Goal: Use online tool/utility: Utilize a website feature to perform a specific function

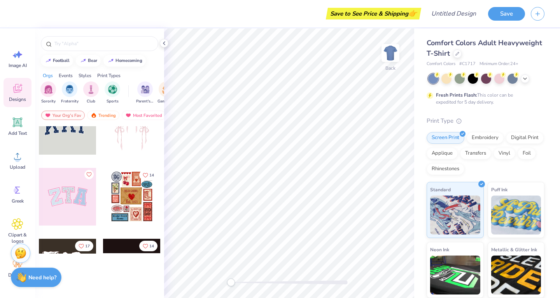
scroll to position [30, 0]
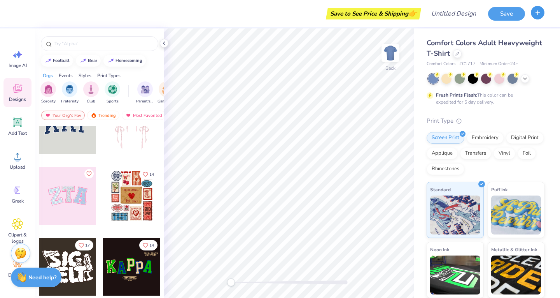
click at [539, 19] on button "button" at bounding box center [538, 13] width 14 height 14
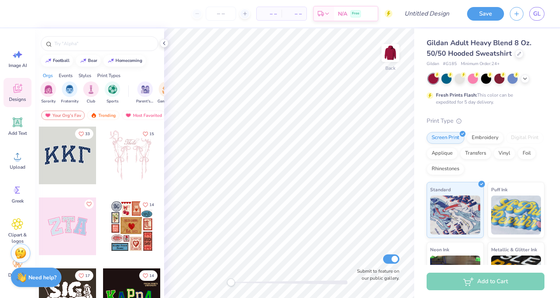
scroll to position [7, 0]
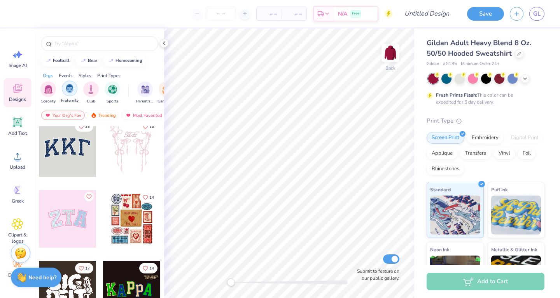
click at [67, 91] on img "filter for Fraternity" at bounding box center [69, 88] width 9 height 9
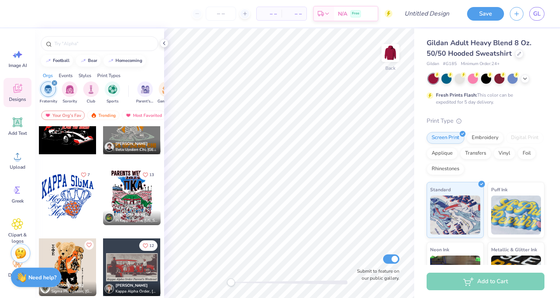
scroll to position [1538, 0]
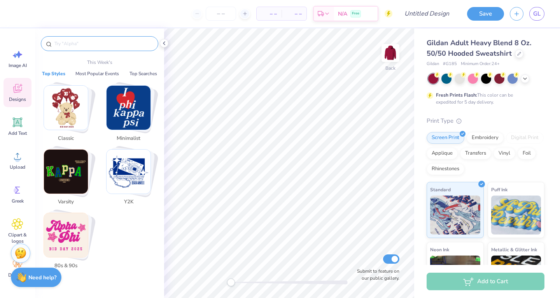
click at [91, 43] on input "text" at bounding box center [104, 44] width 100 height 8
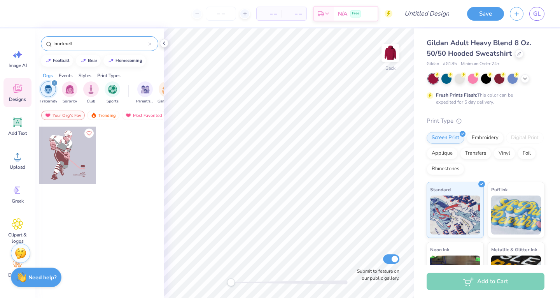
click at [53, 82] on icon "filter for Fraternity" at bounding box center [54, 83] width 2 height 2
click at [77, 47] on input "bucknell" at bounding box center [101, 44] width 95 height 8
type input "b"
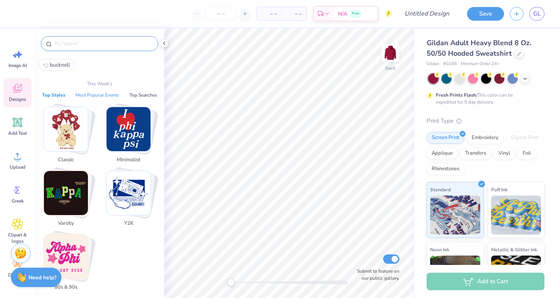
click at [105, 96] on button "Most Popular Events" at bounding box center [97, 95] width 48 height 8
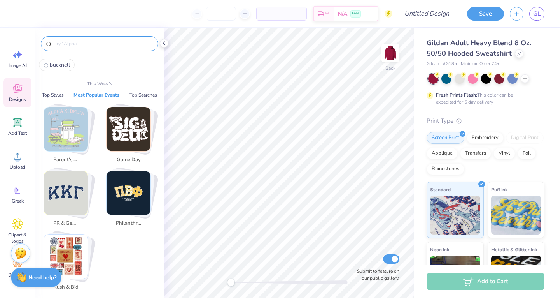
click at [80, 44] on input "text" at bounding box center [104, 44] width 100 height 8
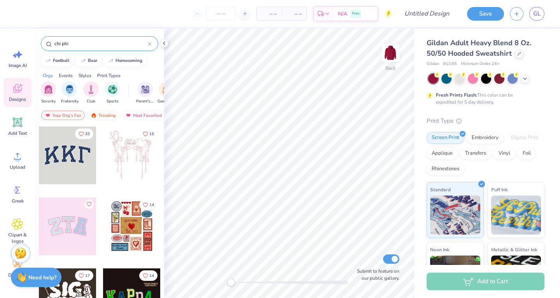
type input "chi phi"
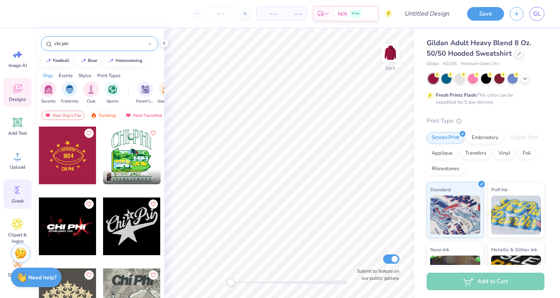
scroll to position [0, 0]
click at [19, 225] on icon at bounding box center [17, 223] width 5 height 5
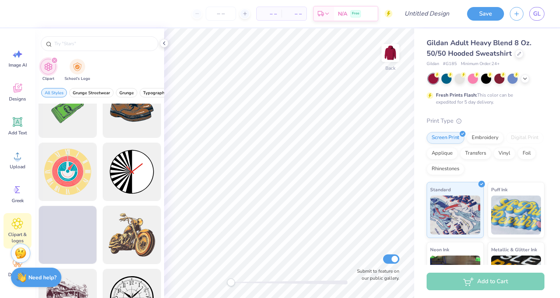
scroll to position [258, 0]
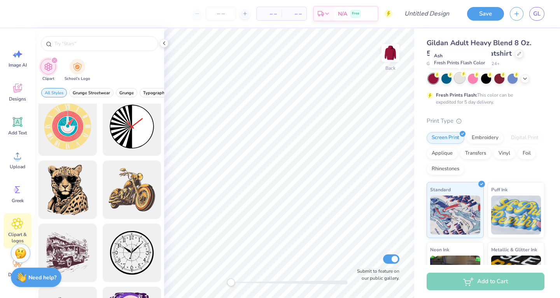
click at [462, 79] on div at bounding box center [460, 78] width 10 height 10
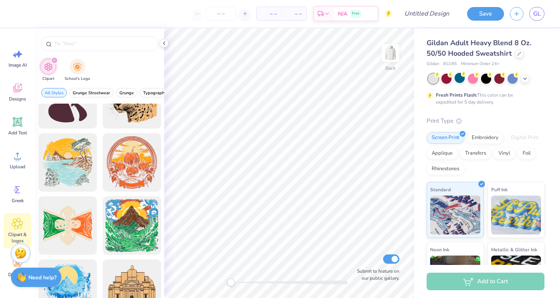
scroll to position [1547, 0]
click at [67, 158] on div at bounding box center [67, 162] width 64 height 64
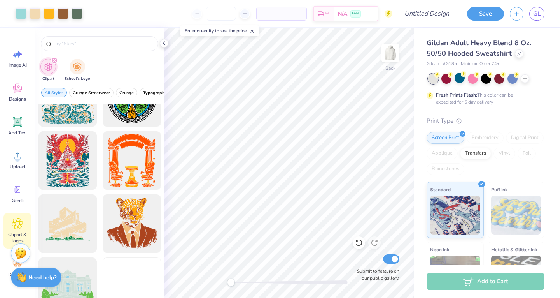
scroll to position [1927, 0]
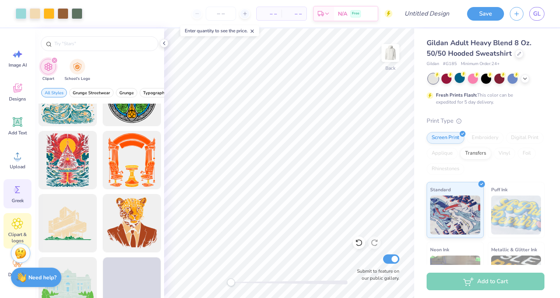
click at [25, 195] on div "Greek" at bounding box center [18, 193] width 28 height 29
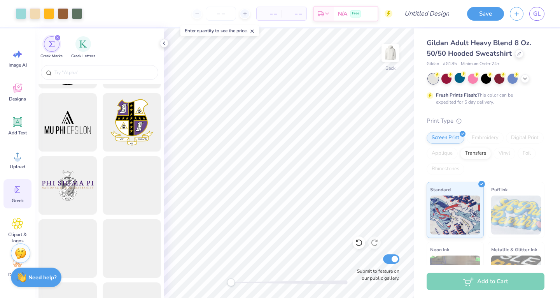
scroll to position [0, 0]
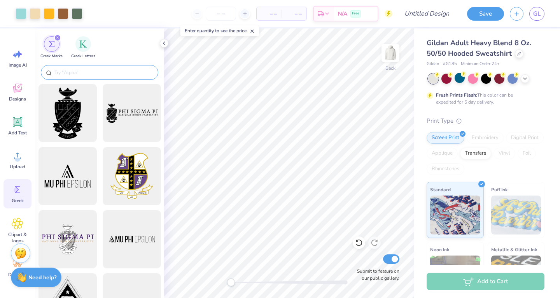
click at [98, 68] on div at bounding box center [100, 72] width 118 height 15
click at [58, 39] on icon "filter for Greek Marks" at bounding box center [57, 37] width 3 height 3
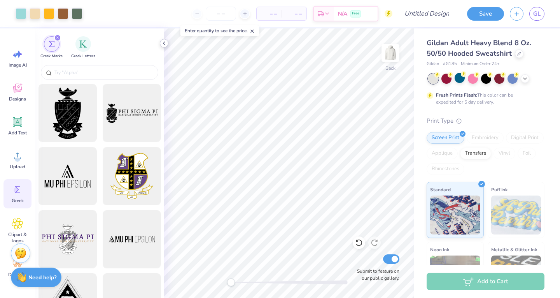
click at [165, 43] on icon at bounding box center [164, 43] width 6 height 6
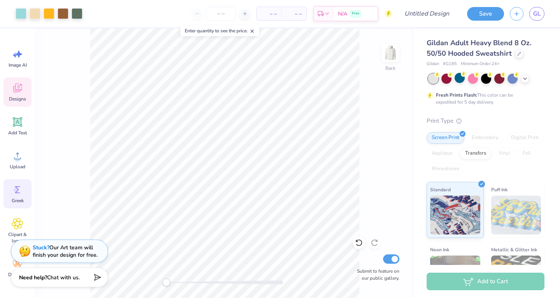
click at [25, 82] on div "Designs" at bounding box center [18, 91] width 28 height 29
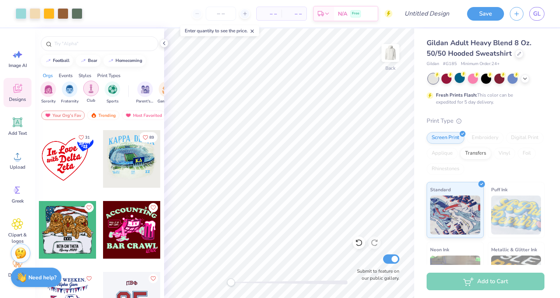
click at [93, 88] on img "filter for Club" at bounding box center [91, 88] width 9 height 9
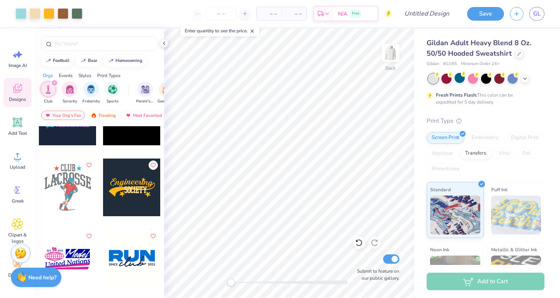
scroll to position [4148, 0]
click at [19, 56] on icon at bounding box center [19, 54] width 7 height 7
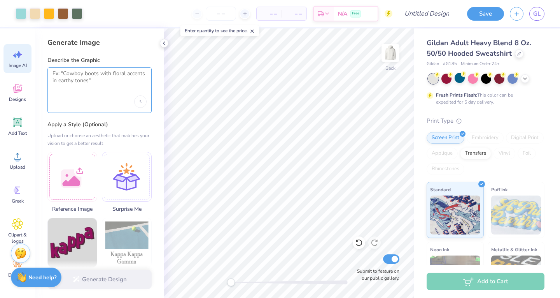
click at [77, 79] on textarea at bounding box center [100, 79] width 94 height 19
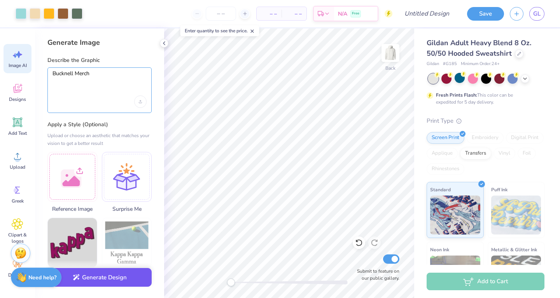
type textarea "Bucknell Merch"
click at [110, 285] on button "Generate Design" at bounding box center [99, 277] width 104 height 19
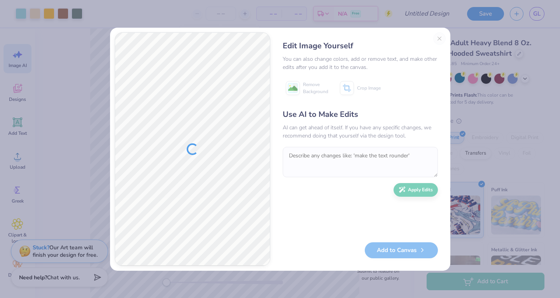
click at [437, 35] on div "Edit Image Yourself You can also change colors, add or remove text, and make ot…" at bounding box center [360, 149] width 171 height 234
click at [438, 35] on div "Edit Image Yourself You can also change colors, add or remove text, and make ot…" at bounding box center [360, 149] width 171 height 234
click at [440, 38] on div "Edit Image Yourself You can also change colors, add or remove text, and make ot…" at bounding box center [360, 149] width 171 height 234
click at [441, 37] on div "Edit Image Yourself You can also change colors, add or remove text, and make ot…" at bounding box center [360, 149] width 171 height 234
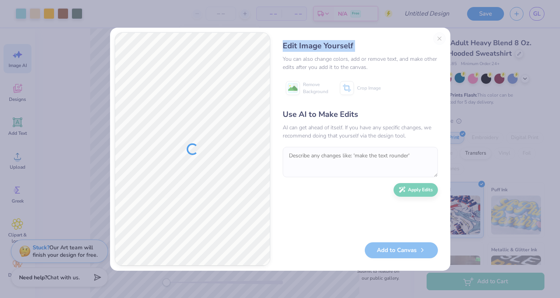
click at [441, 37] on div "Edit Image Yourself You can also change colors, add or remove text, and make ot…" at bounding box center [360, 149] width 171 height 234
click at [438, 39] on div "Edit Image Yourself You can also change colors, add or remove text, and make ot…" at bounding box center [360, 149] width 171 height 234
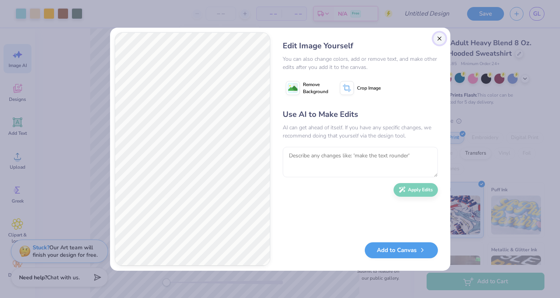
click at [440, 44] on button "Close" at bounding box center [440, 38] width 12 height 12
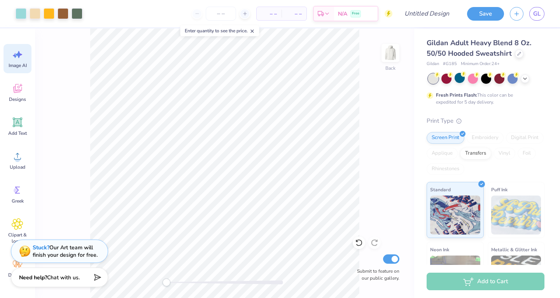
scroll to position [0, 18]
click at [12, 56] on icon at bounding box center [18, 55] width 12 height 12
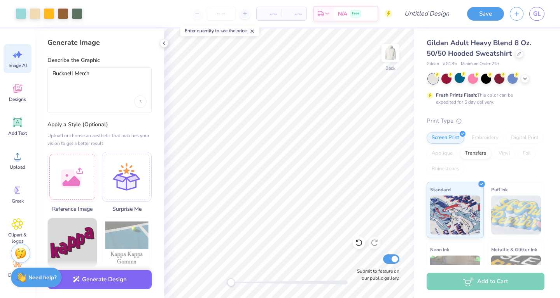
scroll to position [0, 0]
click at [96, 76] on textarea "Bucknell Merch" at bounding box center [100, 79] width 94 height 19
type textarea "c"
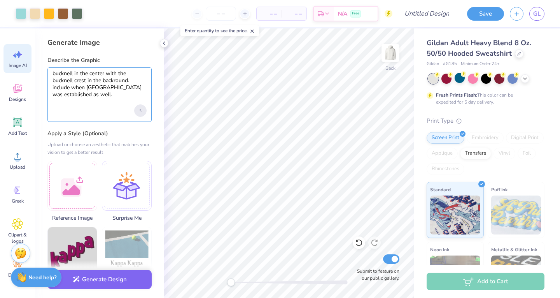
type textarea "bucknell in the center with the bucknell crest in the backround. include when b…"
click at [140, 108] on div "Upload image" at bounding box center [140, 110] width 12 height 12
click at [72, 114] on div at bounding box center [100, 110] width 94 height 12
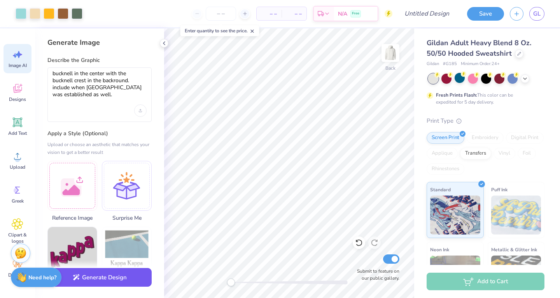
click at [108, 277] on button "Generate Design" at bounding box center [99, 277] width 104 height 19
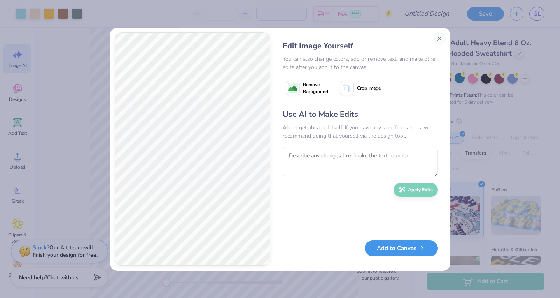
click at [418, 249] on button "Add to Canvas" at bounding box center [401, 248] width 73 height 16
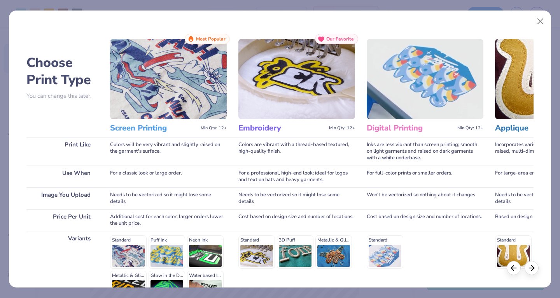
click at [188, 92] on img at bounding box center [168, 79] width 117 height 80
click at [196, 78] on img at bounding box center [168, 79] width 117 height 80
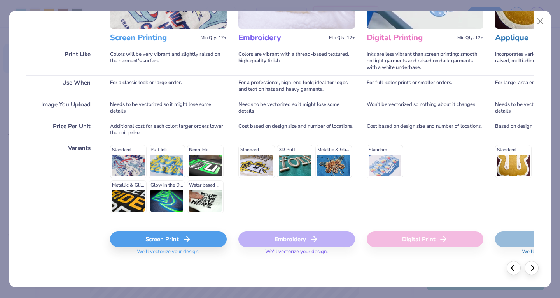
click at [182, 241] on icon at bounding box center [186, 238] width 9 height 9
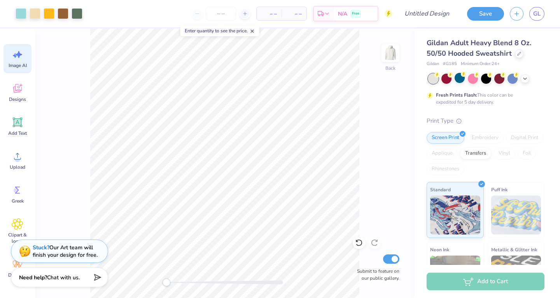
scroll to position [0, 0]
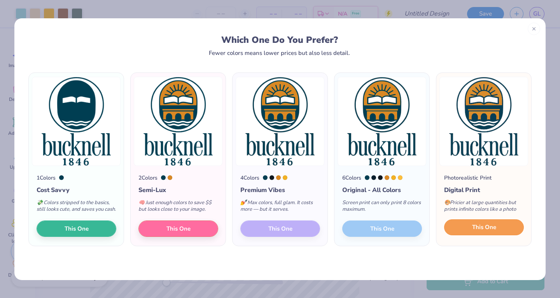
click at [479, 232] on span "This One" at bounding box center [484, 227] width 24 height 9
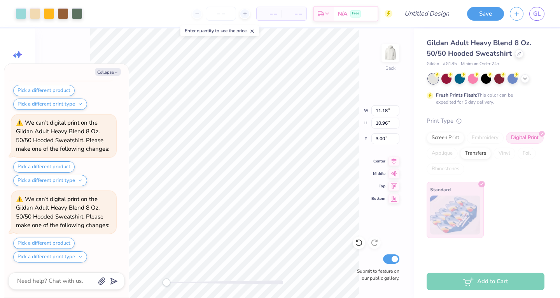
scroll to position [222, 0]
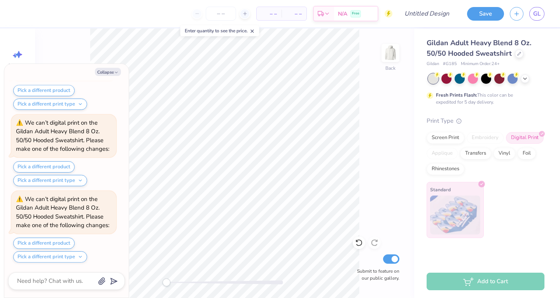
click at [366, 105] on div "Back Submit to feature on our public gallery." at bounding box center [224, 162] width 379 height 269
click at [62, 285] on textarea at bounding box center [55, 281] width 79 height 11
click at [64, 280] on textarea at bounding box center [55, 281] width 79 height 11
type textarea "x"
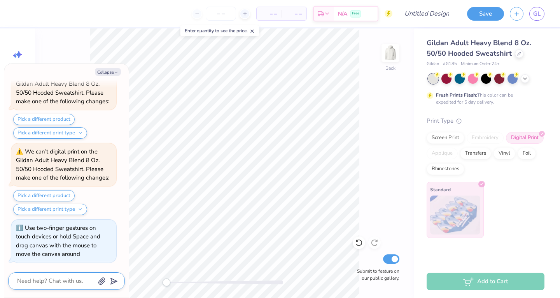
click at [74, 277] on textarea at bounding box center [55, 281] width 79 height 11
type textarea "c"
type textarea "x"
type textarea "c"
click at [114, 74] on icon "button" at bounding box center [116, 72] width 5 height 5
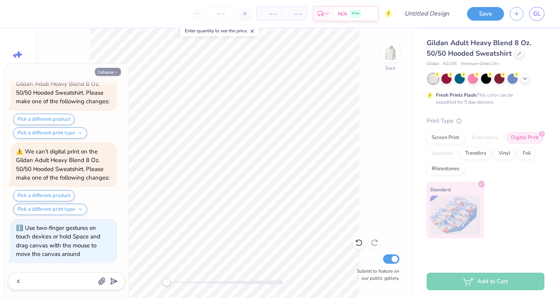
type textarea "x"
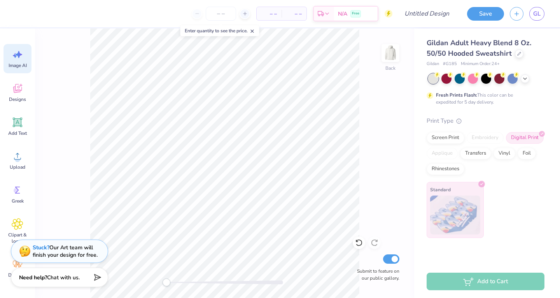
click at [26, 58] on div "Image AI" at bounding box center [18, 58] width 28 height 29
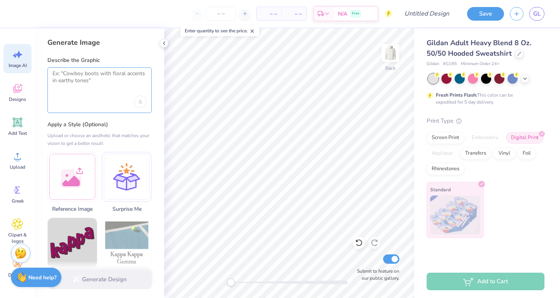
click at [100, 74] on textarea at bounding box center [100, 79] width 94 height 19
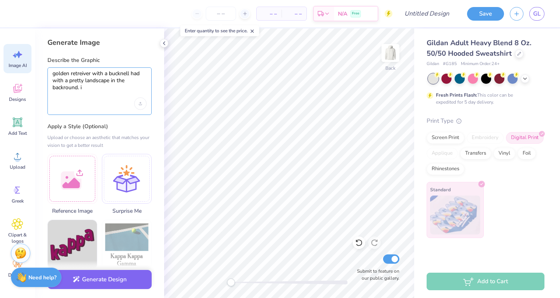
type textarea "golden retreiver with a bucknell had with a pretty landscape in the backround. …"
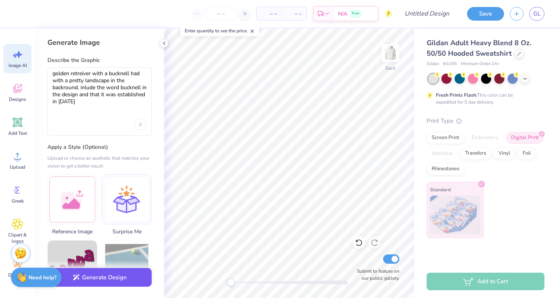
type textarea "golden retreiver with a bucknell had with a pretty landscape in the backround. …"
click at [100, 277] on button "Generate Design" at bounding box center [99, 277] width 104 height 19
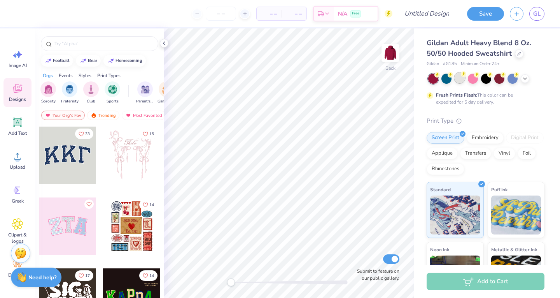
click at [456, 81] on div at bounding box center [460, 78] width 10 height 10
click at [16, 59] on icon at bounding box center [18, 55] width 12 height 12
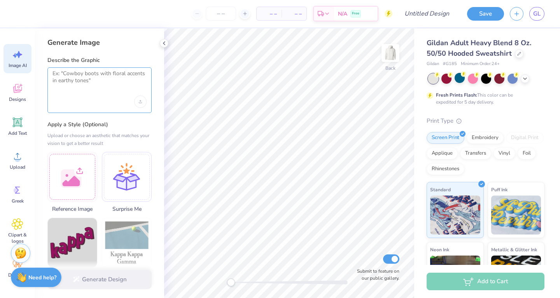
click at [95, 85] on textarea at bounding box center [100, 79] width 94 height 19
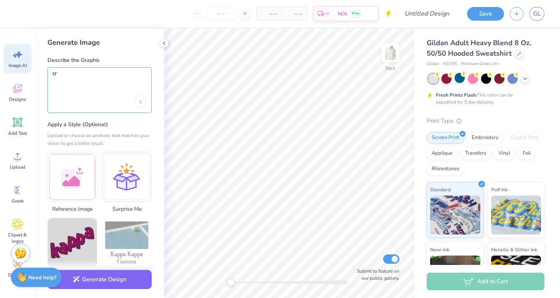
type textarea "c"
type textarea "b"
click at [146, 74] on textarea "golden retriver with a bucknell hat on. in" at bounding box center [100, 79] width 94 height 19
click at [132, 85] on textarea "golden retriver with a bucknell hat on with a simple backround in" at bounding box center [100, 79] width 94 height 19
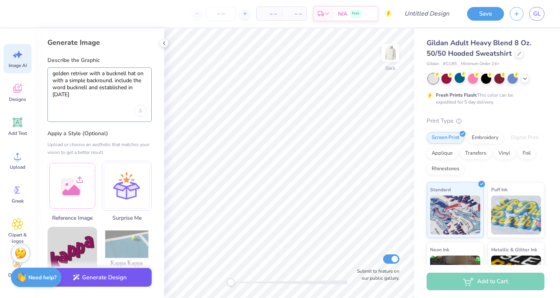
type textarea "golden retriver with a bucknell hat on with a simple backround. include the wor…"
click at [118, 278] on button "Generate Design" at bounding box center [99, 277] width 104 height 19
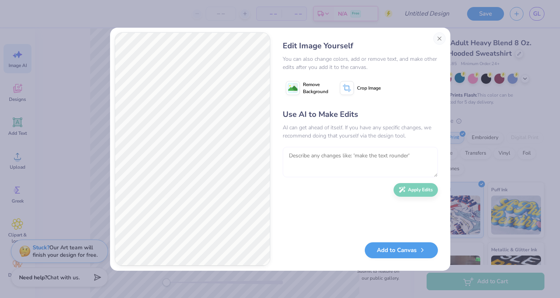
click at [341, 155] on textarea at bounding box center [360, 162] width 155 height 30
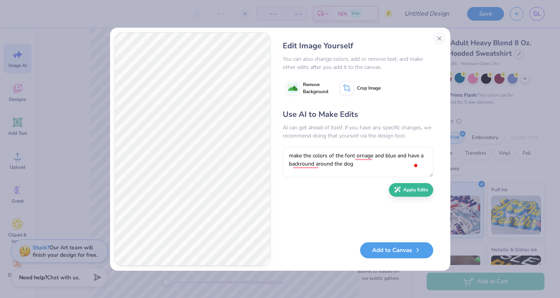
click at [97, 140] on div "Edit Image Yourself You can also change colors, add or remove text, and make ot…" at bounding box center [280, 149] width 560 height 298
click at [0, 168] on div "Edit Image Yourself You can also change colors, add or remove text, and make ot…" at bounding box center [280, 149] width 560 height 298
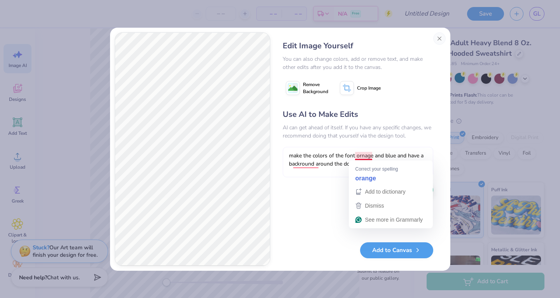
click at [348, 158] on textarea "make the colors of the font ornage and blue and have a backround around the dog" at bounding box center [358, 162] width 151 height 30
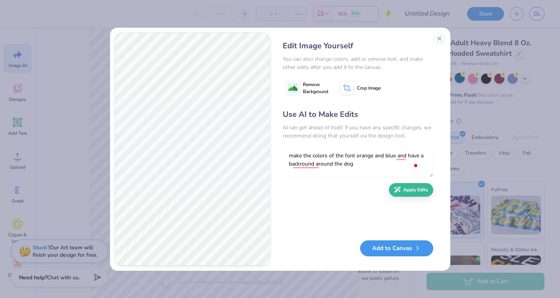
type textarea "make the colors of the font orange and blue and have a backround around the dog"
click at [397, 249] on button "Add to Canvas" at bounding box center [396, 248] width 73 height 16
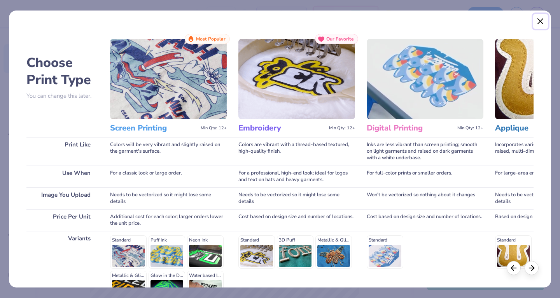
click at [544, 22] on button "Close" at bounding box center [541, 21] width 15 height 15
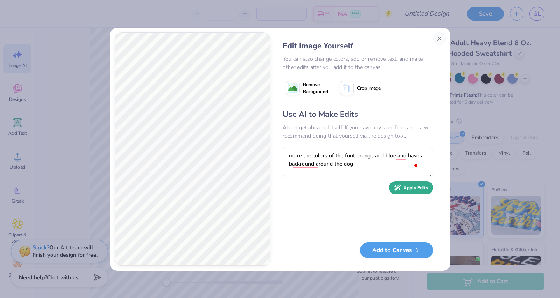
click at [415, 192] on button "Apply Edits" at bounding box center [411, 188] width 44 height 14
